Goal: Transaction & Acquisition: Subscribe to service/newsletter

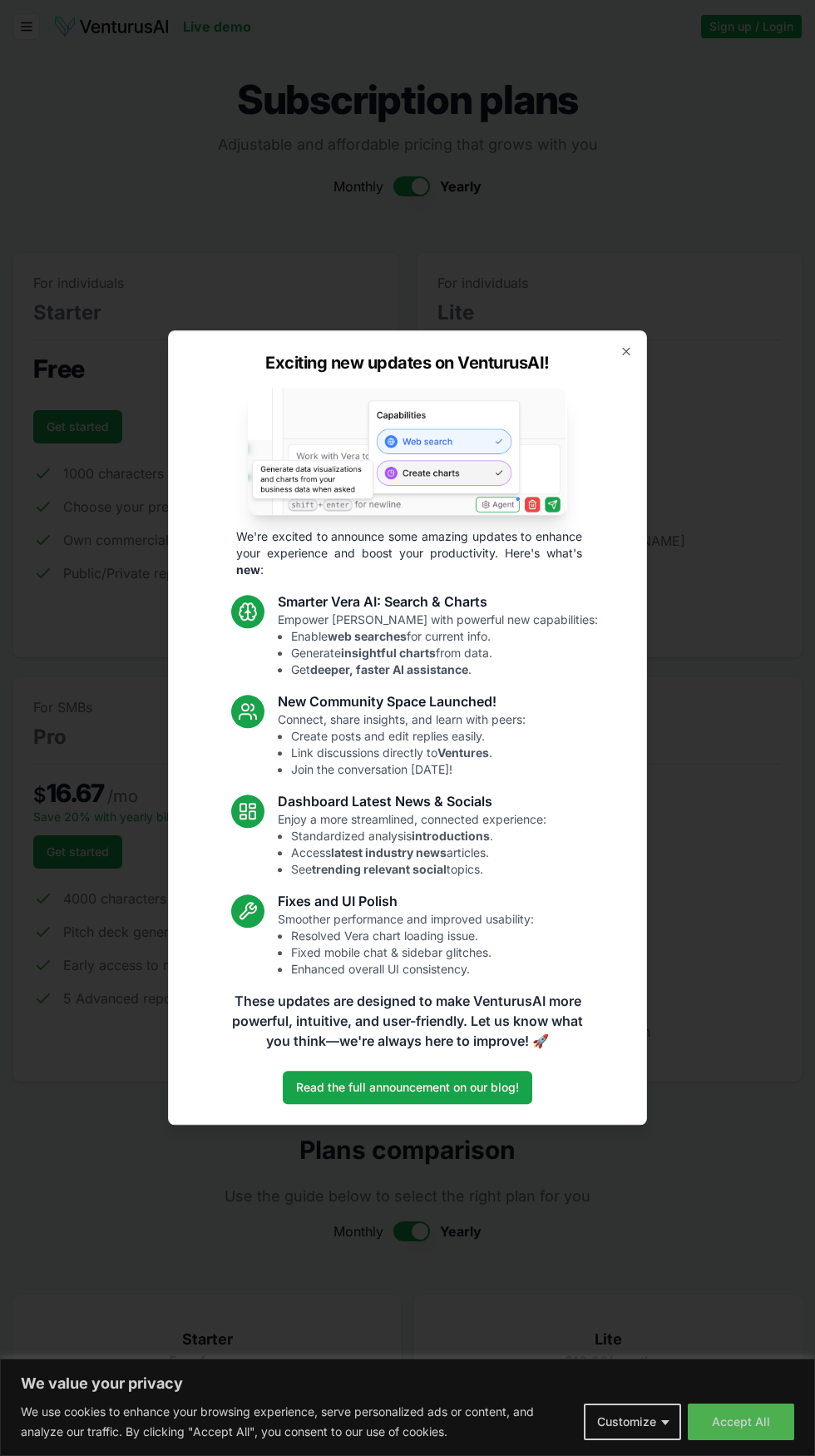
click at [626, 341] on div "Exciting new updates on VenturusAI! We're excited to announce some amazing upda…" at bounding box center [408, 727] width 479 height 794
click at [626, 364] on div "Exciting new updates on VenturusAI! We're excited to announce some amazing upda…" at bounding box center [408, 727] width 479 height 794
click at [635, 364] on div "Exciting new updates on VenturusAI! We're excited to announce some amazing upda…" at bounding box center [408, 727] width 479 height 794
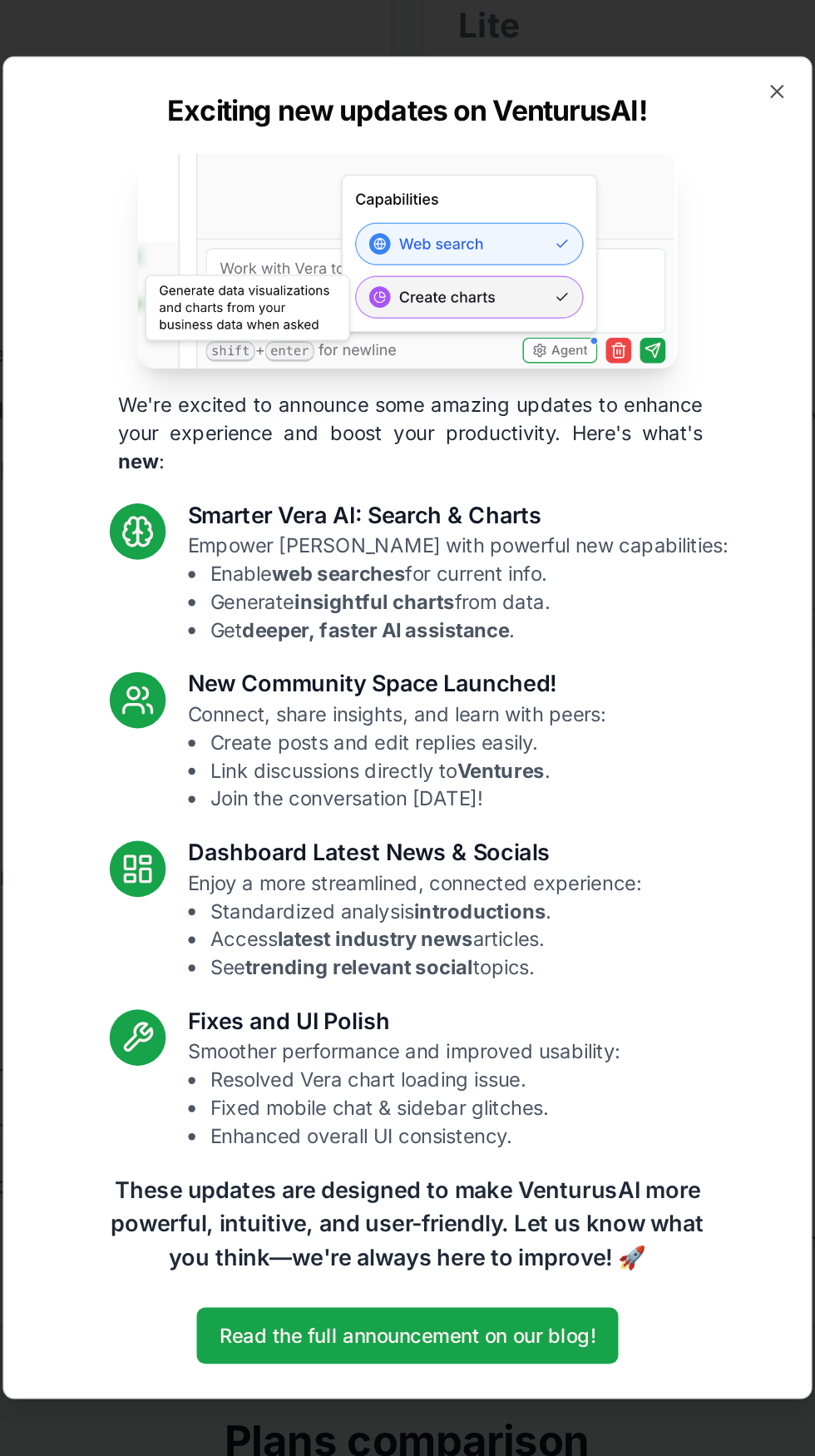
click at [643, 360] on div "Exciting new updates on VenturusAI! We're excited to announce some amazing upda…" at bounding box center [408, 727] width 479 height 794
click at [626, 351] on icon "button" at bounding box center [627, 351] width 7 height 7
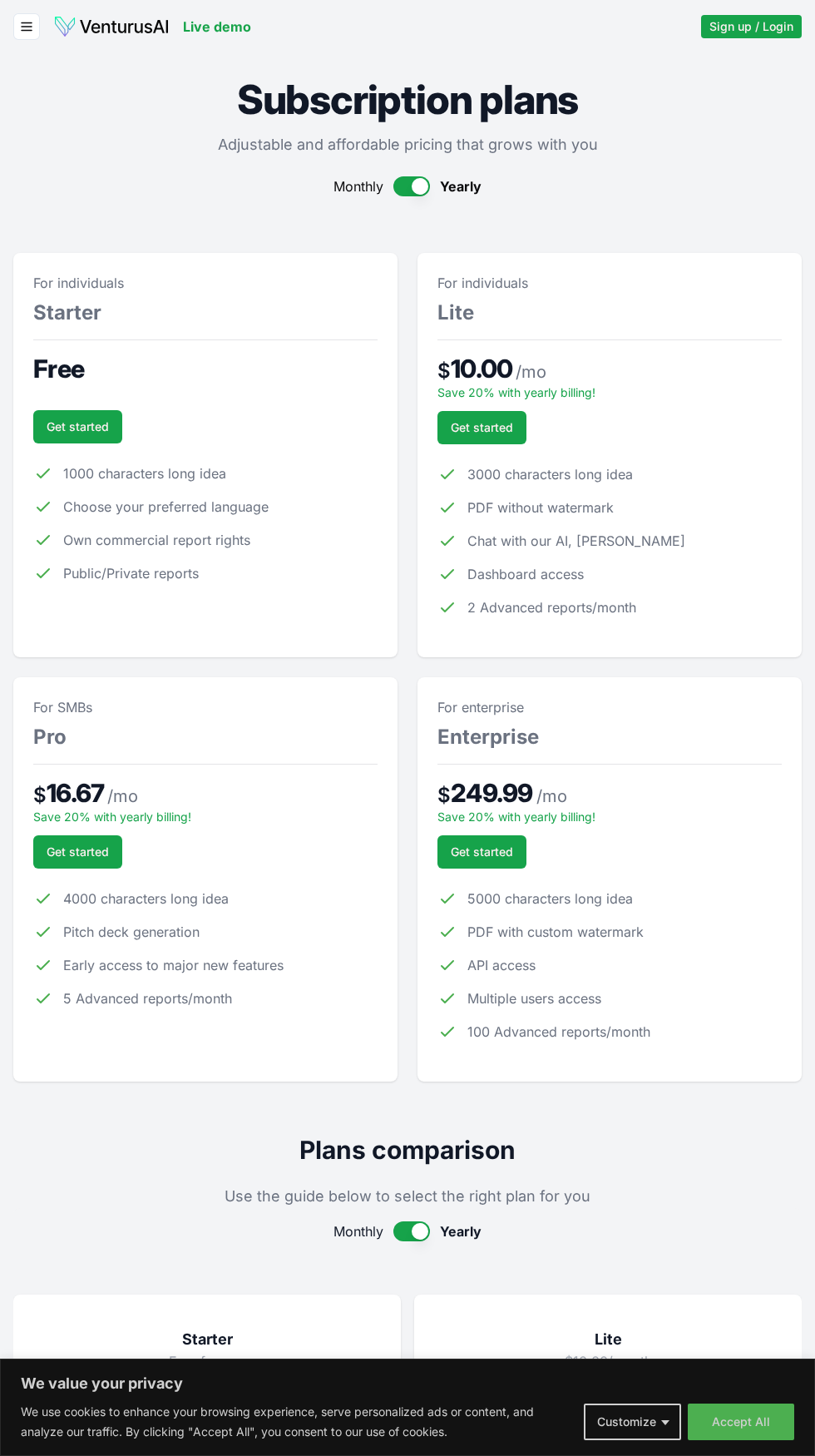
scroll to position [4, 0]
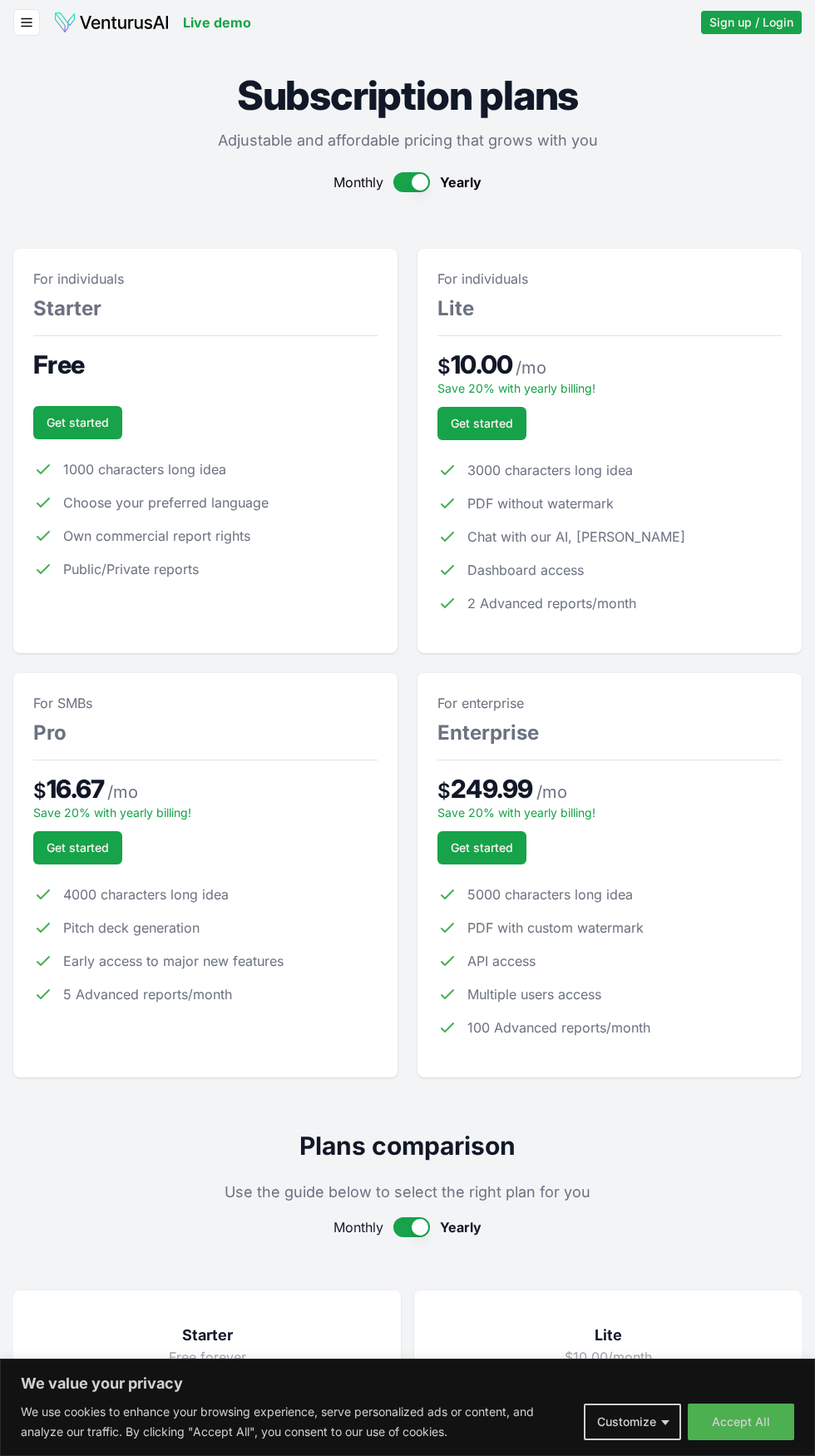
click at [255, 462] on li "1000 characters long idea" at bounding box center [205, 469] width 344 height 20
click at [82, 422] on link "Get started" at bounding box center [78, 423] width 89 height 33
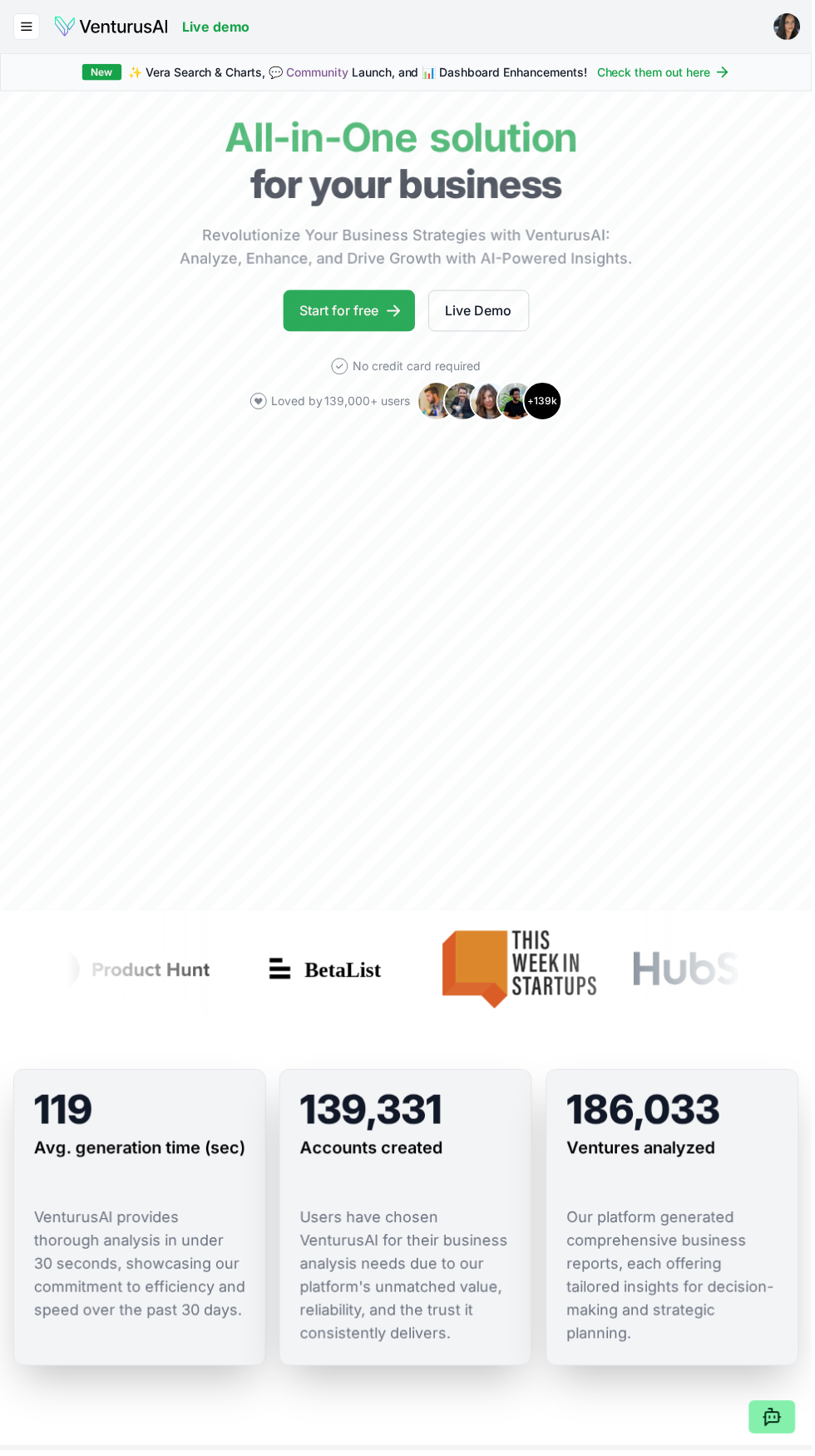
click at [374, 309] on link "Start for free" at bounding box center [350, 312] width 132 height 42
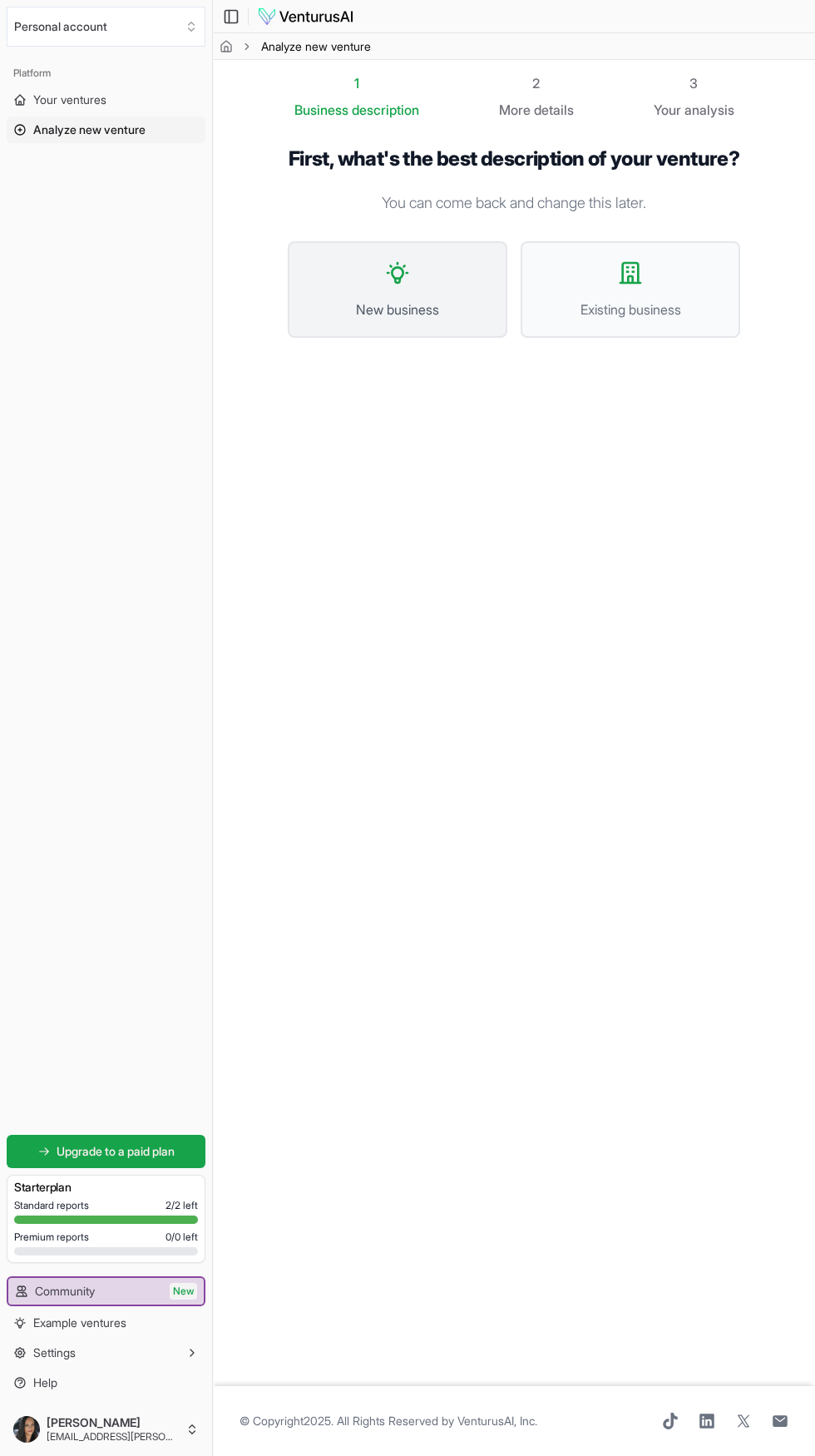
click at [401, 286] on icon at bounding box center [397, 273] width 27 height 27
